Goal: Task Accomplishment & Management: Use online tool/utility

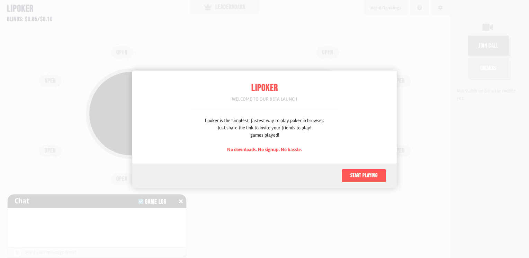
scroll to position [35, 0]
click at [360, 178] on button "Start playing" at bounding box center [363, 176] width 45 height 14
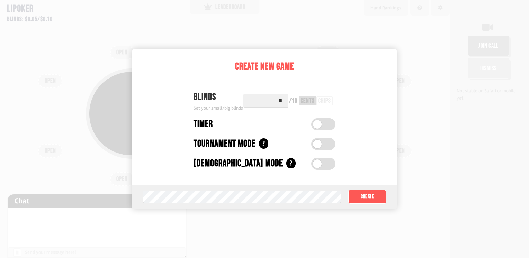
click at [375, 52] on div "Create New Game Blinds Set your small/big blinds * / 10 cents chips Timer Timer…" at bounding box center [264, 129] width 264 height 160
click at [378, 39] on div at bounding box center [264, 129] width 529 height 258
click at [325, 82] on div "Create New Game Blinds Set your small/big blinds * / 10 cents chips Timer Timer…" at bounding box center [265, 117] width 170 height 136
click at [393, 183] on div "Create New Game Blinds Set your small/big blinds * / 10 cents chips Timer Timer…" at bounding box center [264, 129] width 264 height 160
click at [415, 191] on div at bounding box center [264, 129] width 529 height 258
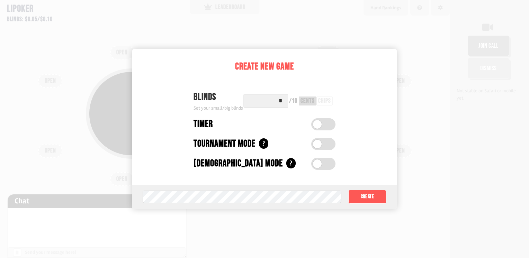
click at [272, 100] on input "*" at bounding box center [265, 101] width 45 height 14
click at [372, 201] on button "Create" at bounding box center [367, 197] width 38 height 14
